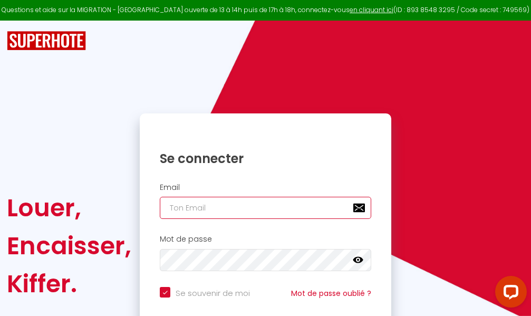
click at [254, 206] on input "email" at bounding box center [265, 208] width 211 height 22
type input "m"
checkbox input "true"
type input "ma"
checkbox input "true"
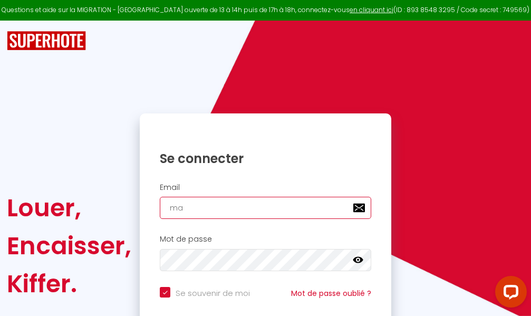
type input "mar"
checkbox input "true"
type input "marc"
checkbox input "true"
type input "marcd"
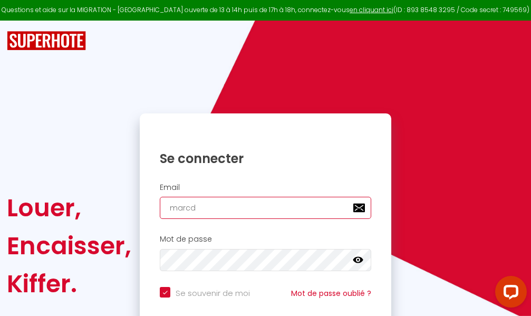
checkbox input "true"
type input "marcdp"
checkbox input "true"
type input "marcdpo"
checkbox input "true"
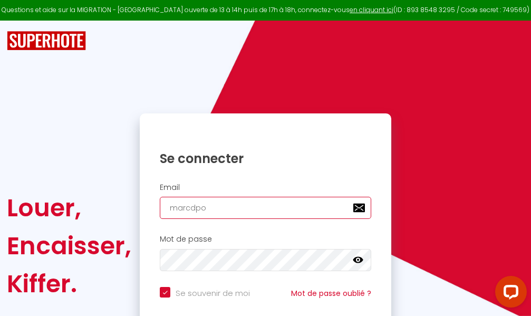
type input "marcdpoz"
checkbox input "true"
type input "marcdpoz."
checkbox input "true"
type input "marcdpoz.l"
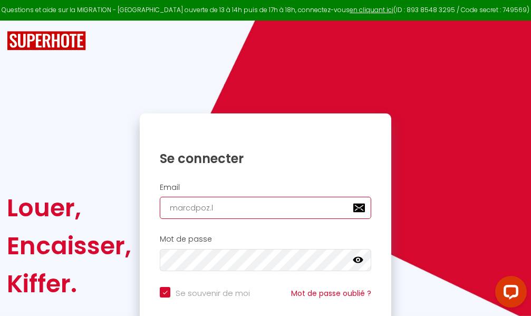
checkbox input "true"
type input "marcdpoz.lo"
checkbox input "true"
type input "marcdpoz.loc"
checkbox input "true"
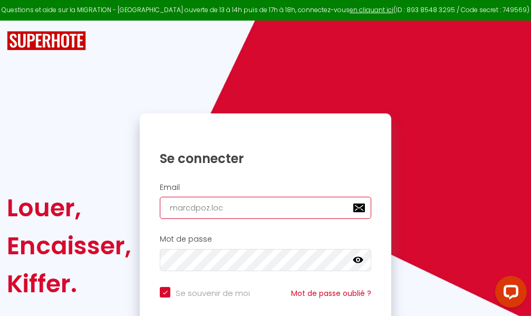
type input "marcdpoz.loca"
checkbox input "true"
type input "marcdpoz.locat"
checkbox input "true"
type input "marcdpoz.locati"
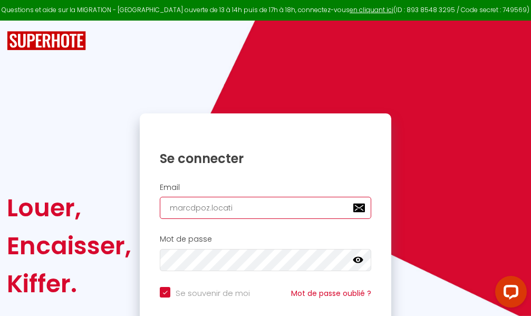
checkbox input "true"
type input "marcdpoz.locatio"
checkbox input "true"
type input "marcdpoz.location"
checkbox input "true"
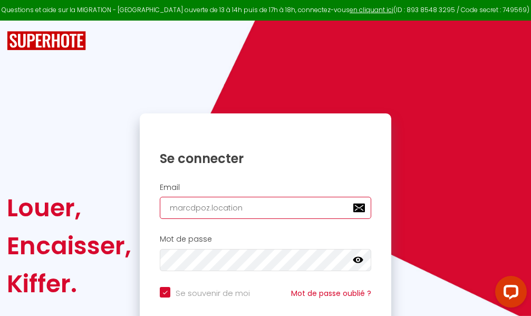
type input "marcdpoz.location@"
checkbox input "true"
type input "marcdpoz.location@g"
checkbox input "true"
type input "marcdpoz.location@gm"
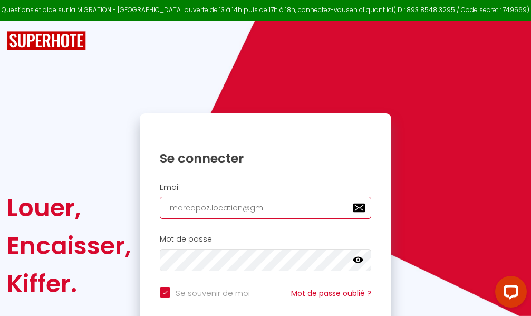
checkbox input "true"
type input "marcdpoz.location@gma"
checkbox input "true"
type input "marcdpoz.location@gmai"
checkbox input "true"
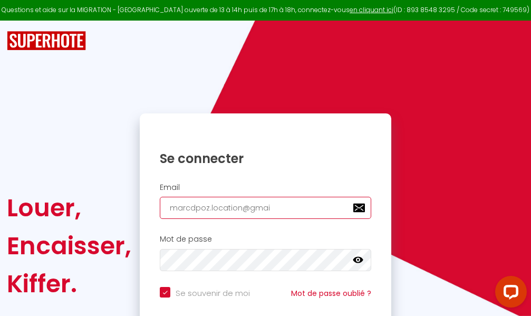
type input "marcdpoz.location@gmail"
checkbox input "true"
type input "marcdpoz.location@gmail."
checkbox input "true"
type input "marcdpoz.location@gmail.c"
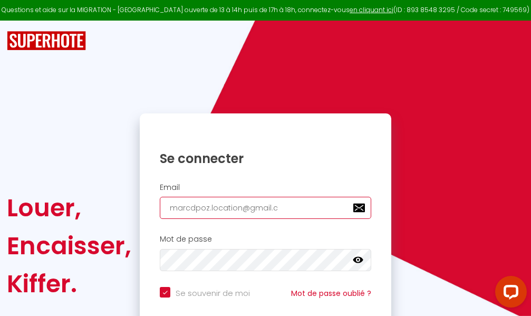
checkbox input "true"
type input "marcdpoz.location@gmail.co"
checkbox input "true"
type input "marcdpoz.location@gmail.com"
checkbox input "true"
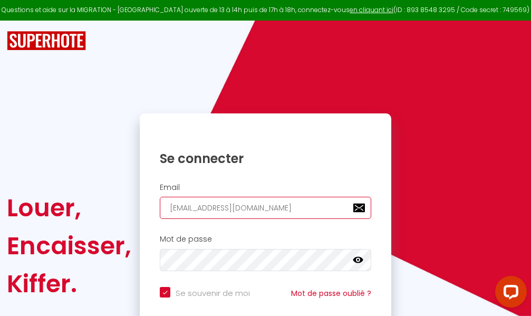
type input "marcdpoz.location@gmail.com"
click at [258, 207] on input "email" at bounding box center [265, 208] width 211 height 22
